Goal: Navigation & Orientation: Find specific page/section

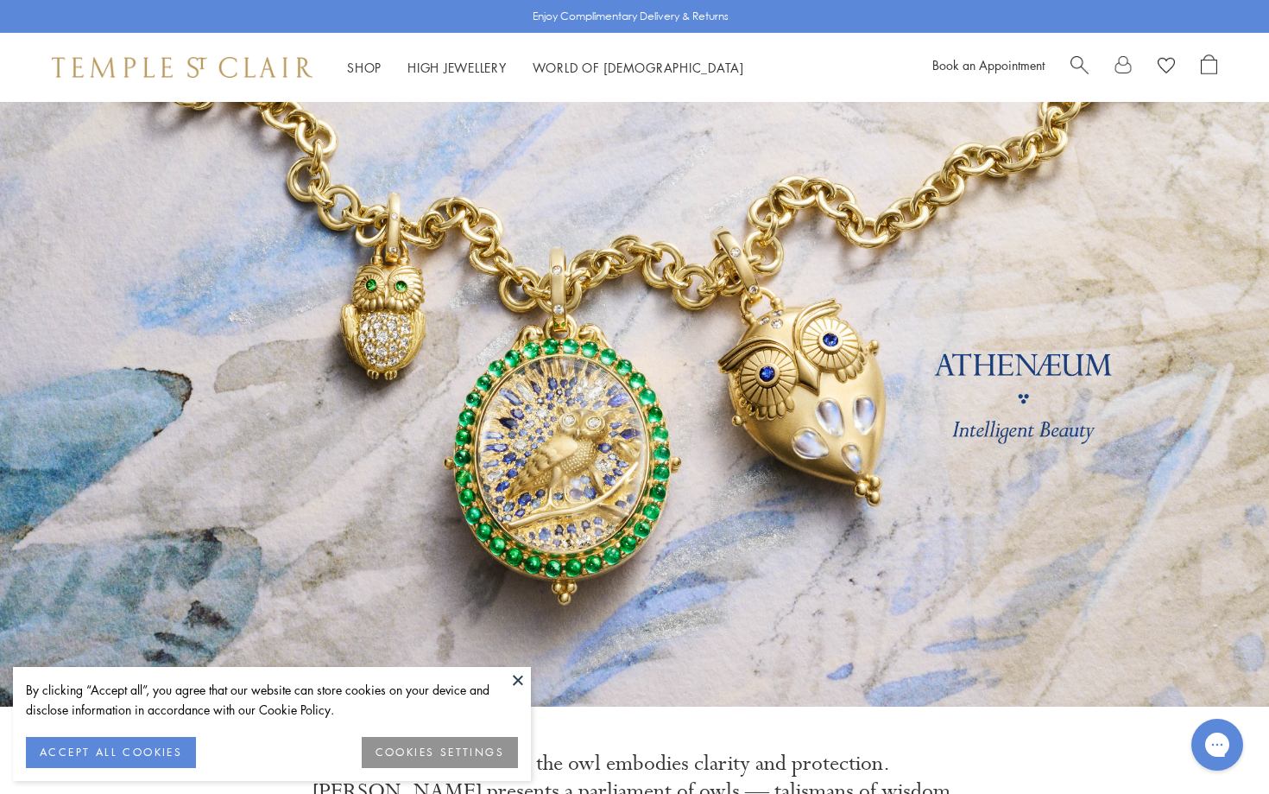
click at [149, 747] on button "ACCEPT ALL COOKIES" at bounding box center [111, 752] width 170 height 31
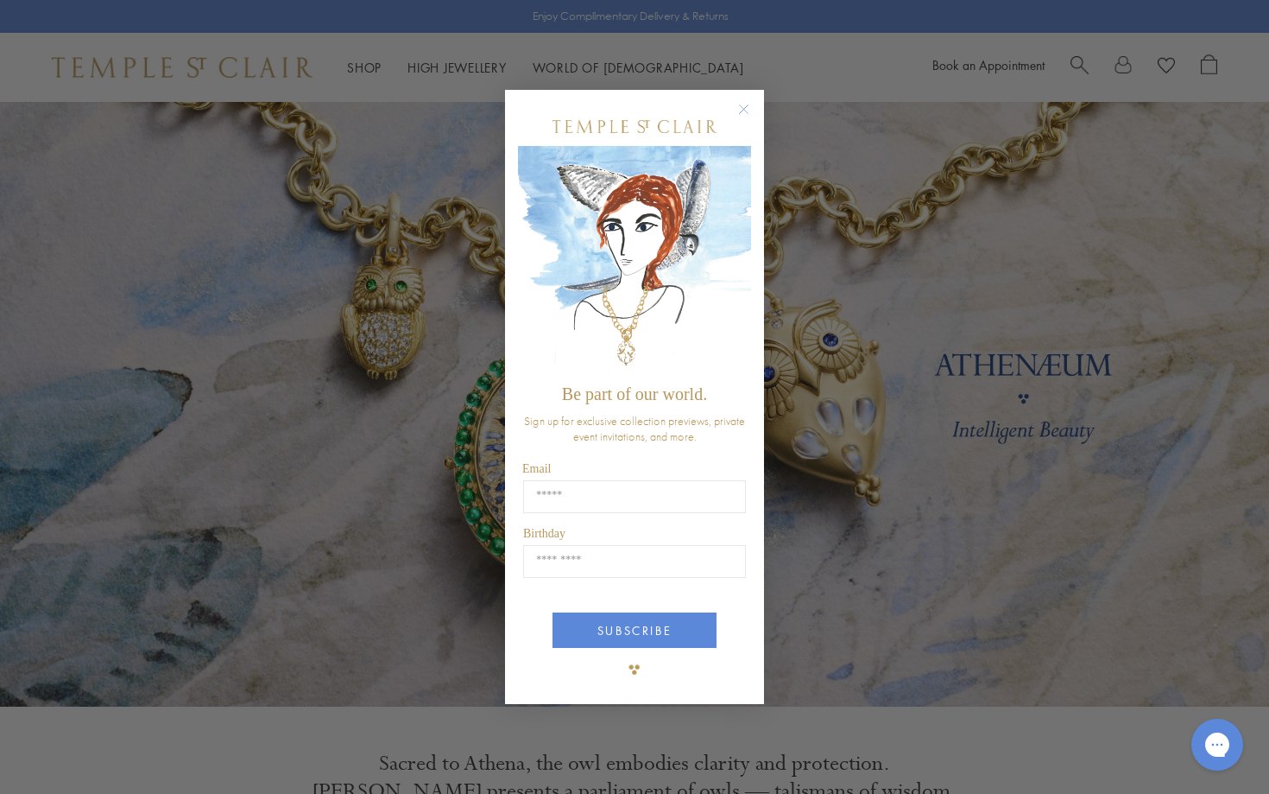
click at [745, 111] on circle "Close dialog" at bounding box center [744, 108] width 21 height 21
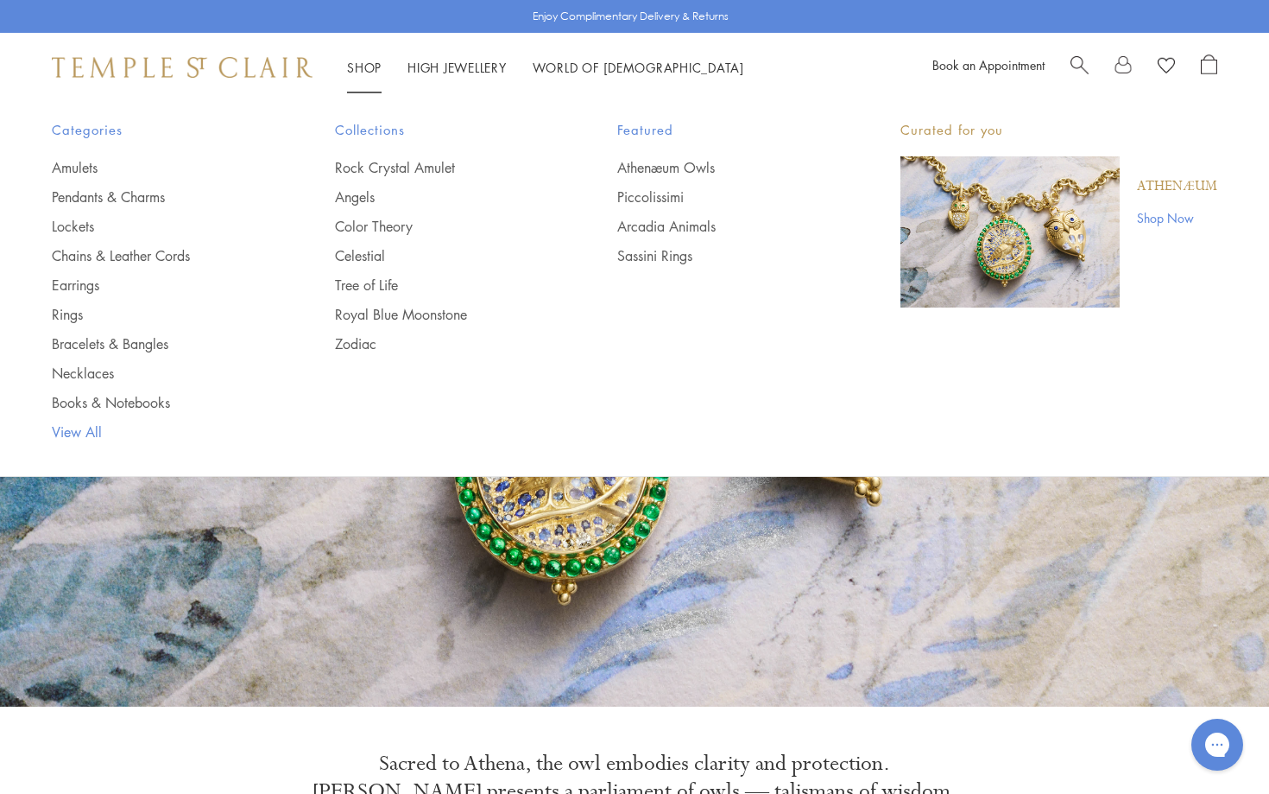
click at [94, 429] on link "View All" at bounding box center [159, 431] width 214 height 19
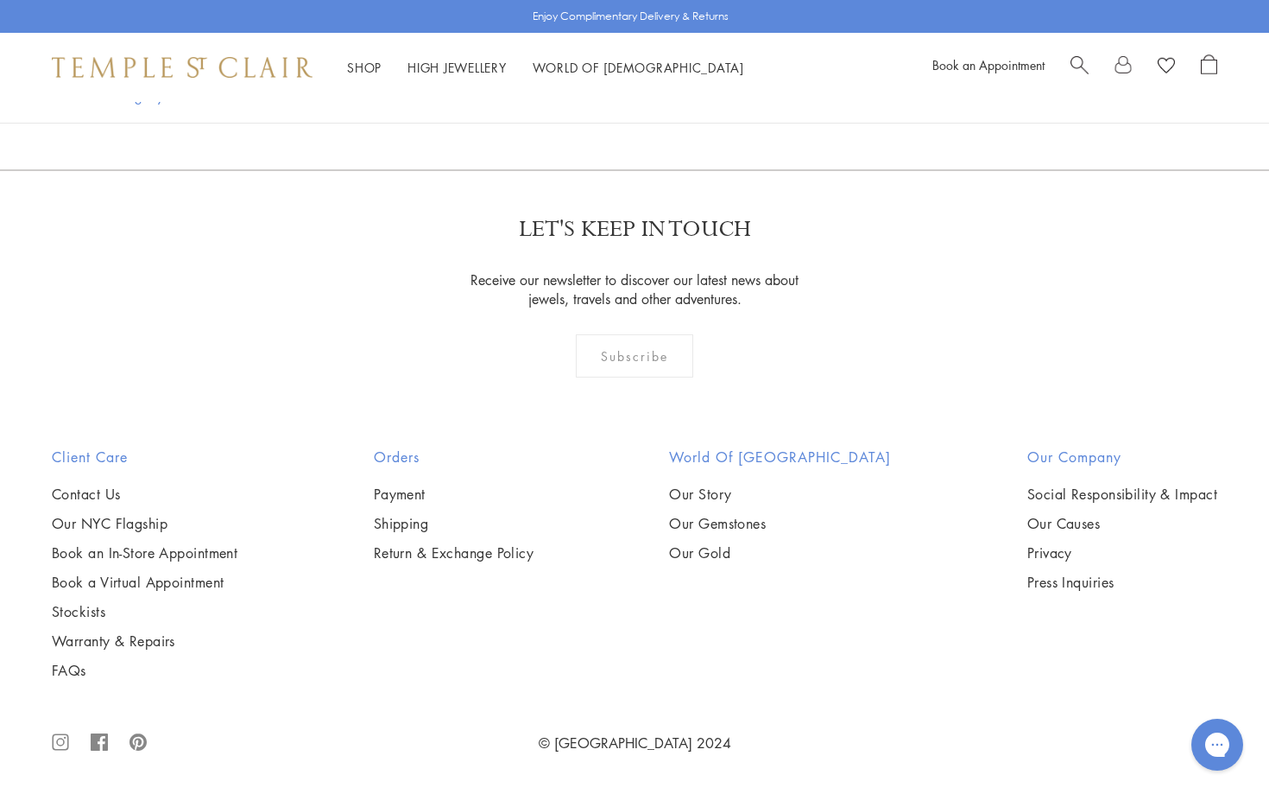
scroll to position [12771, 0]
click at [719, 100] on link "8" at bounding box center [722, 76] width 57 height 47
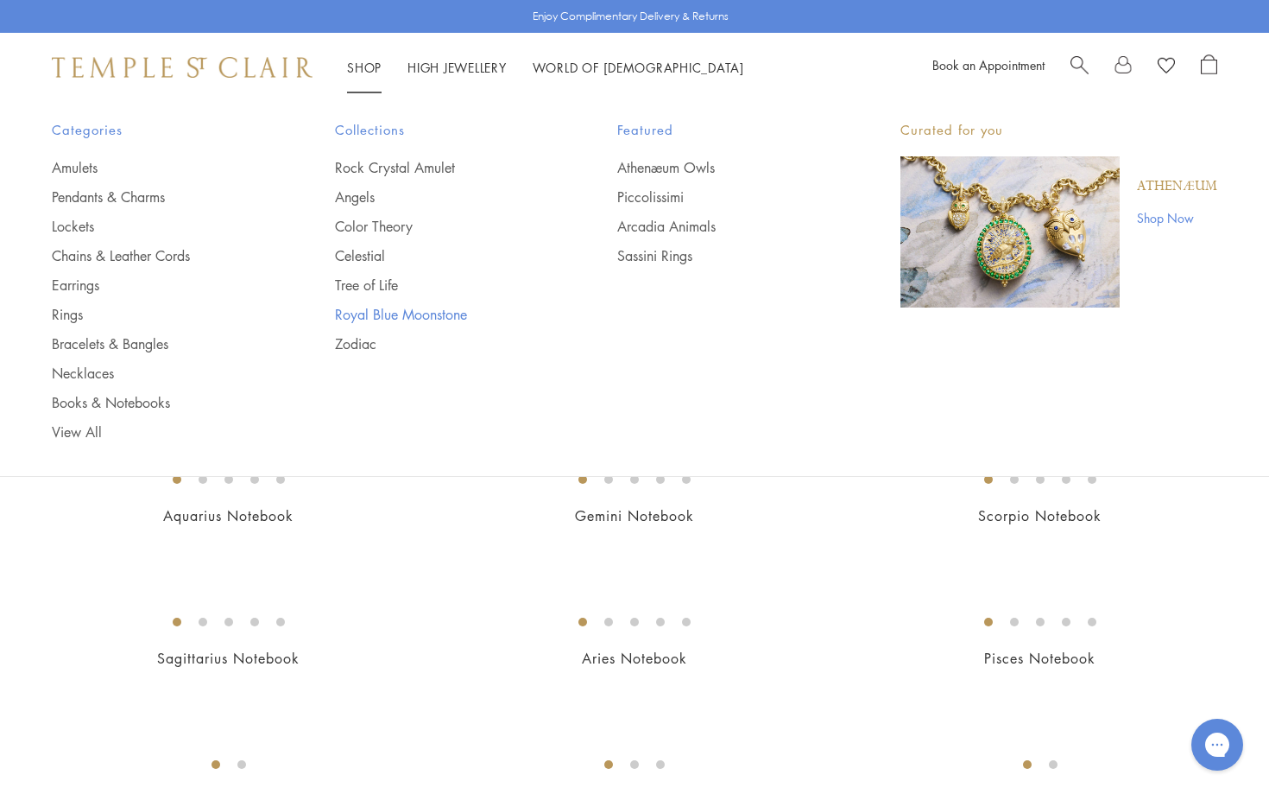
click at [399, 310] on link "Royal Blue Moonstone" at bounding box center [442, 314] width 214 height 19
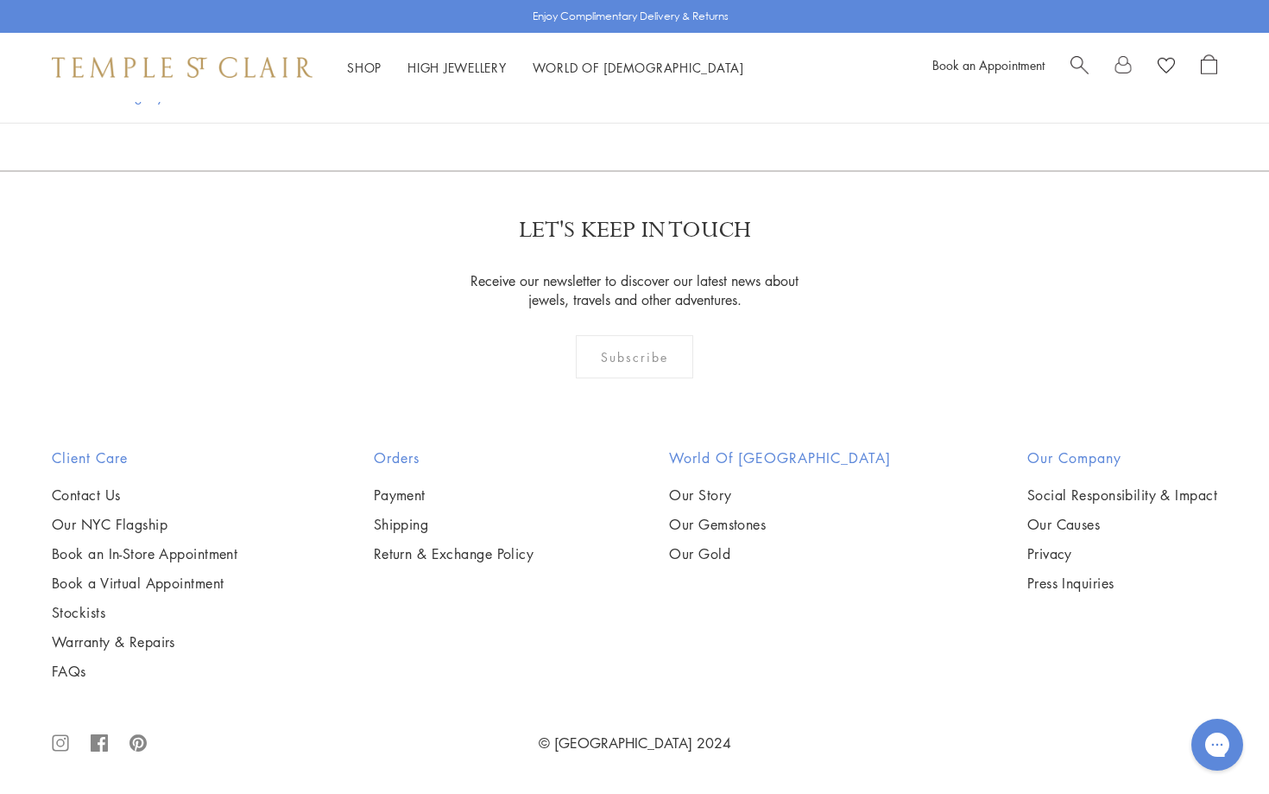
scroll to position [9185, 0]
click at [689, 101] on link at bounding box center [691, 77] width 54 height 47
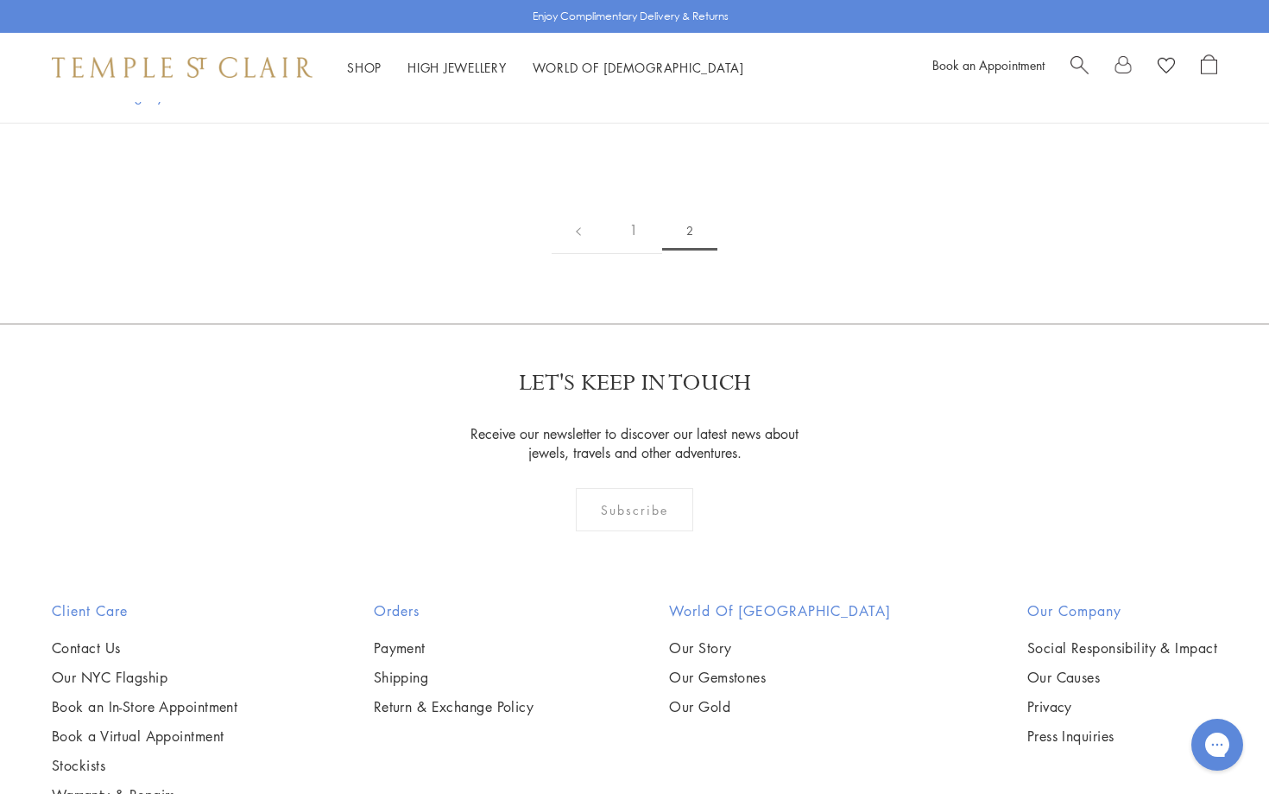
scroll to position [284, 0]
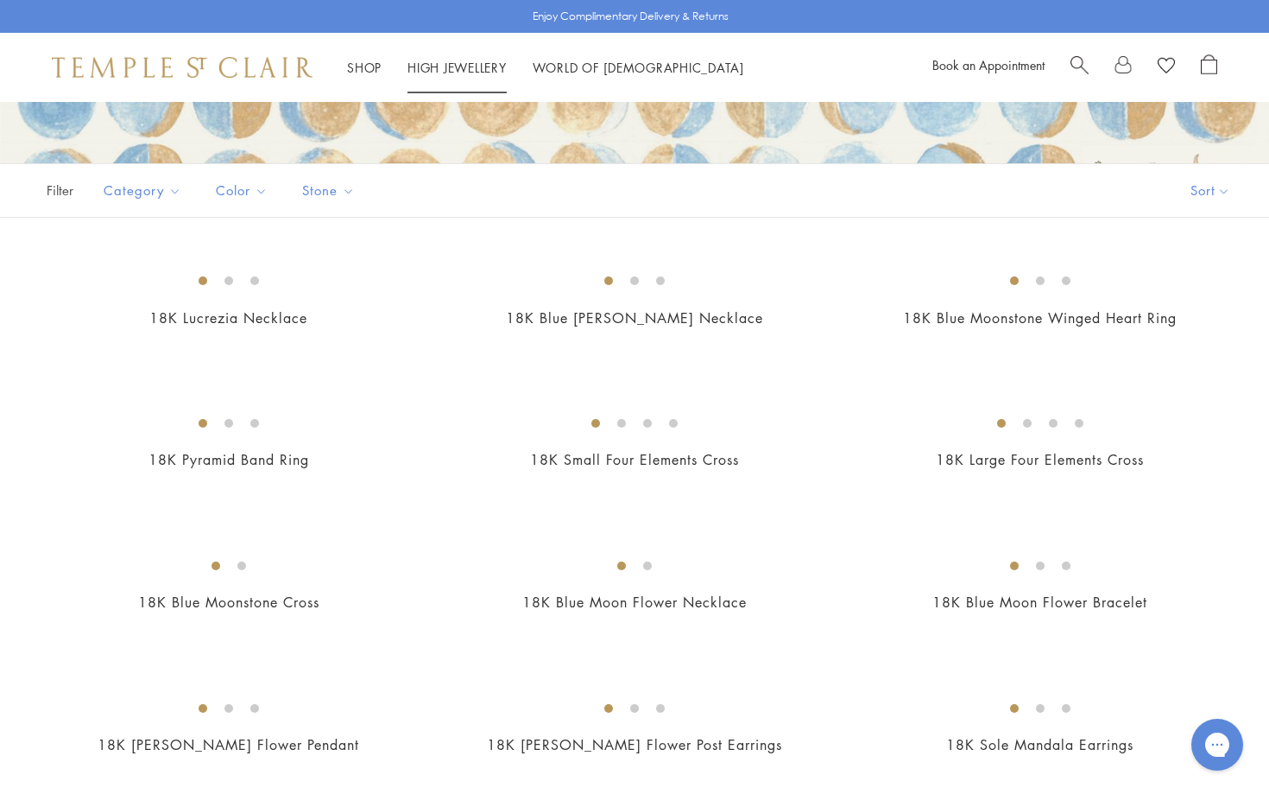
click at [486, 68] on link "High Jewellery High Jewellery" at bounding box center [457, 67] width 99 height 17
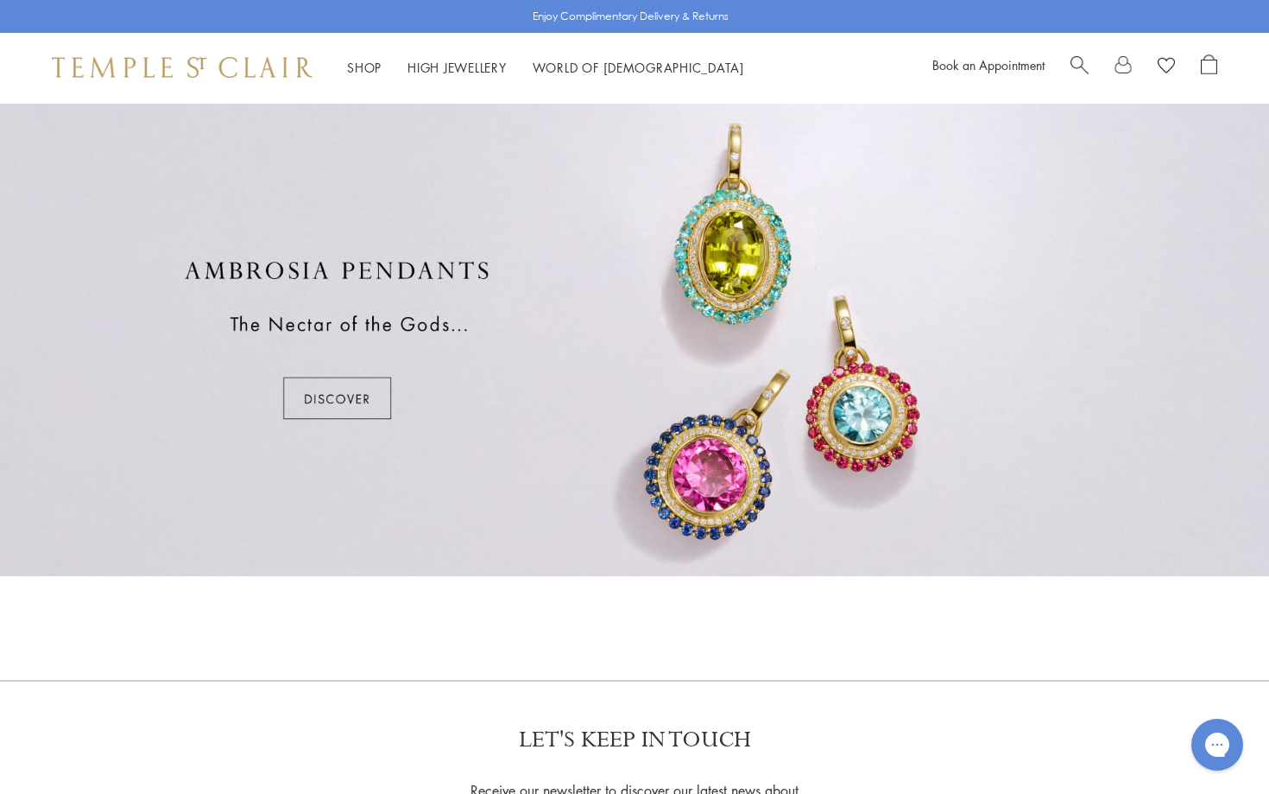
scroll to position [974, 0]
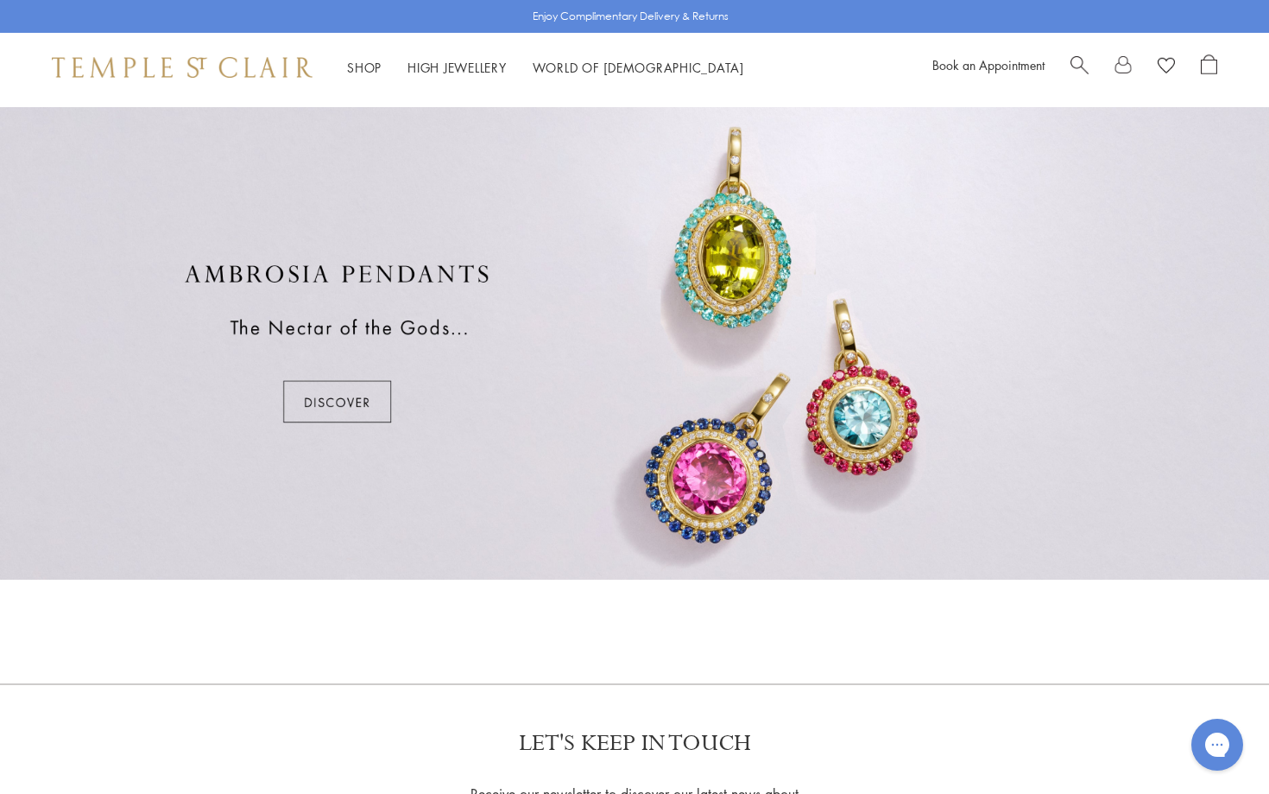
click at [340, 398] on div at bounding box center [634, 343] width 1269 height 472
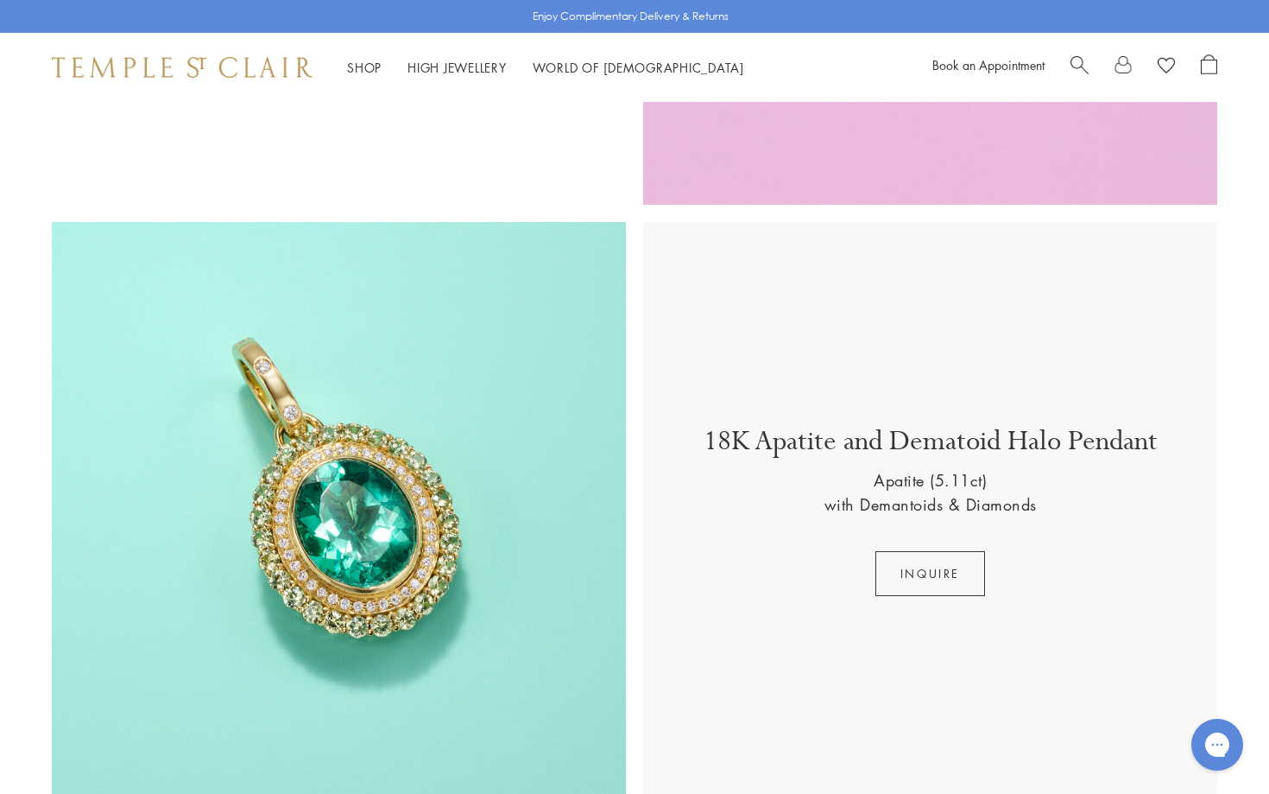
scroll to position [1209, 0]
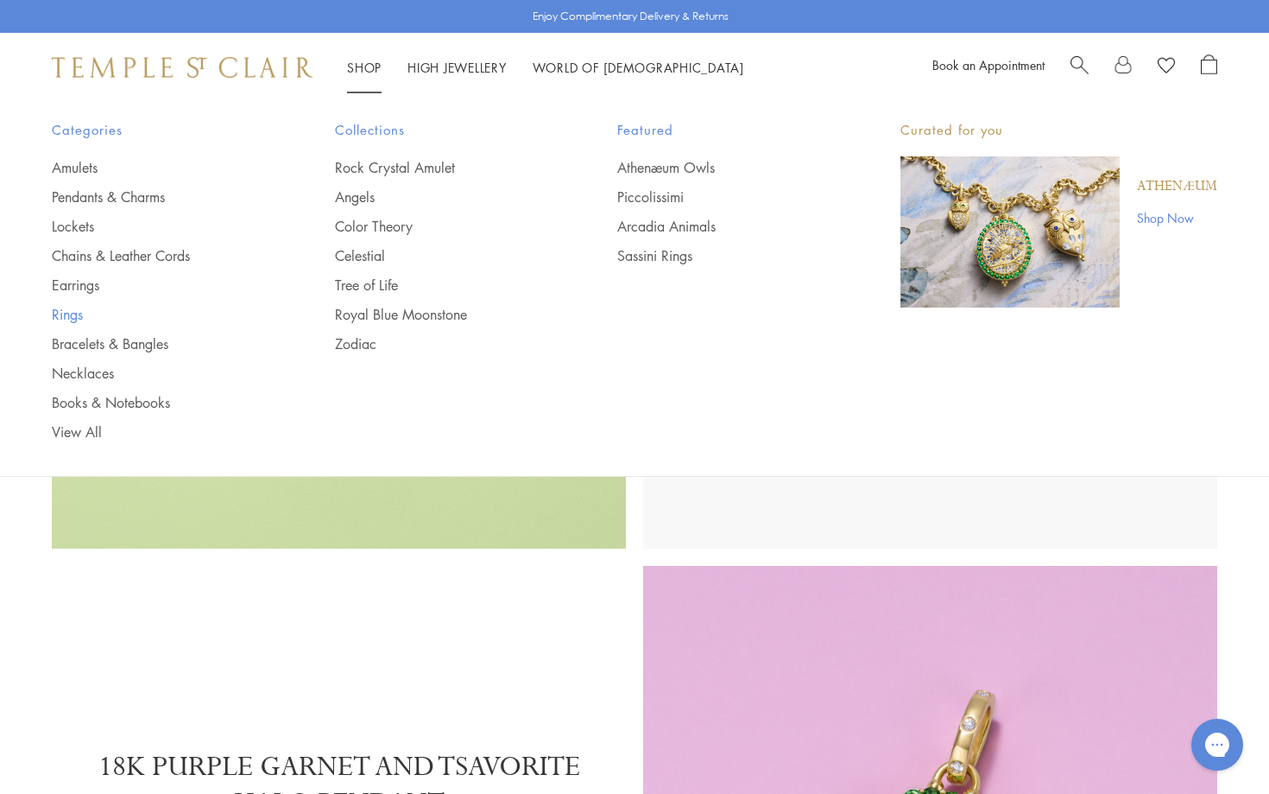
click at [64, 315] on link "Rings" at bounding box center [159, 314] width 214 height 19
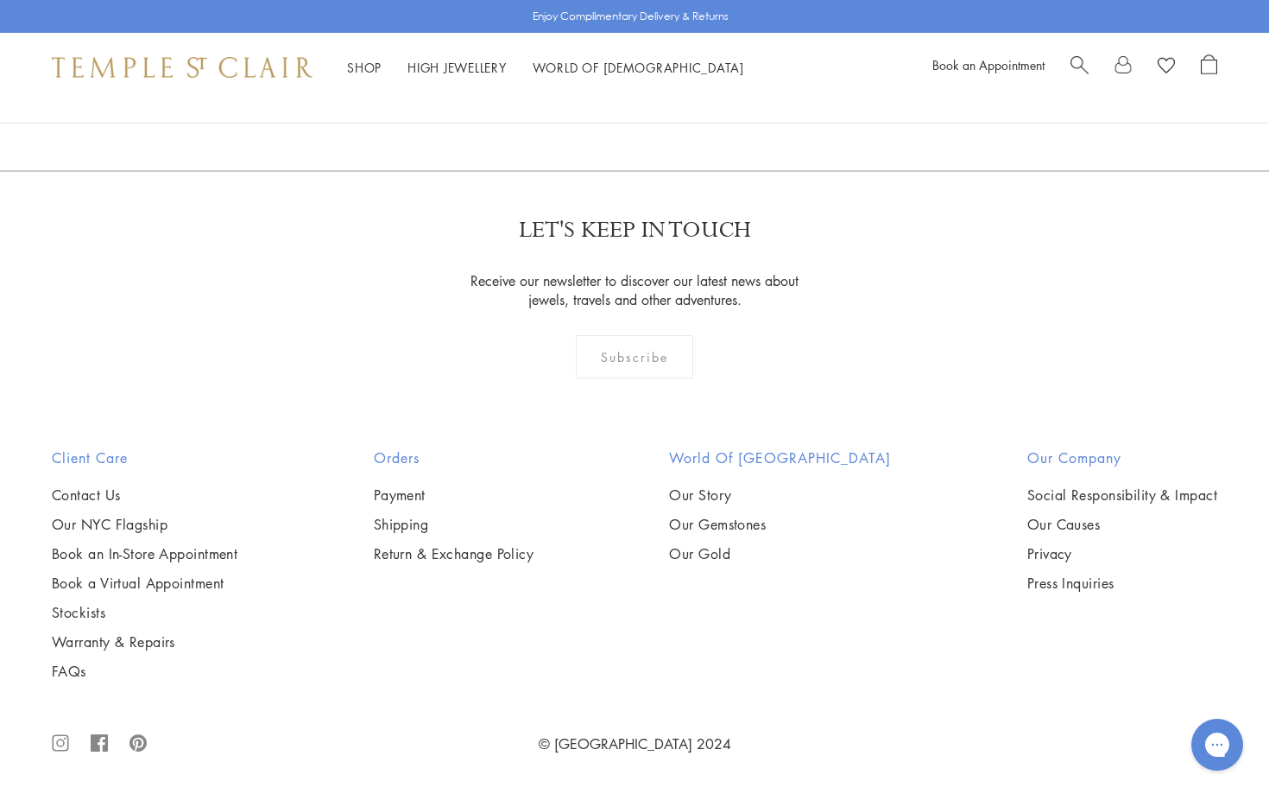
scroll to position [7899, 0]
click at [637, 101] on link "2" at bounding box center [635, 77] width 57 height 47
